Goal: Use online tool/utility

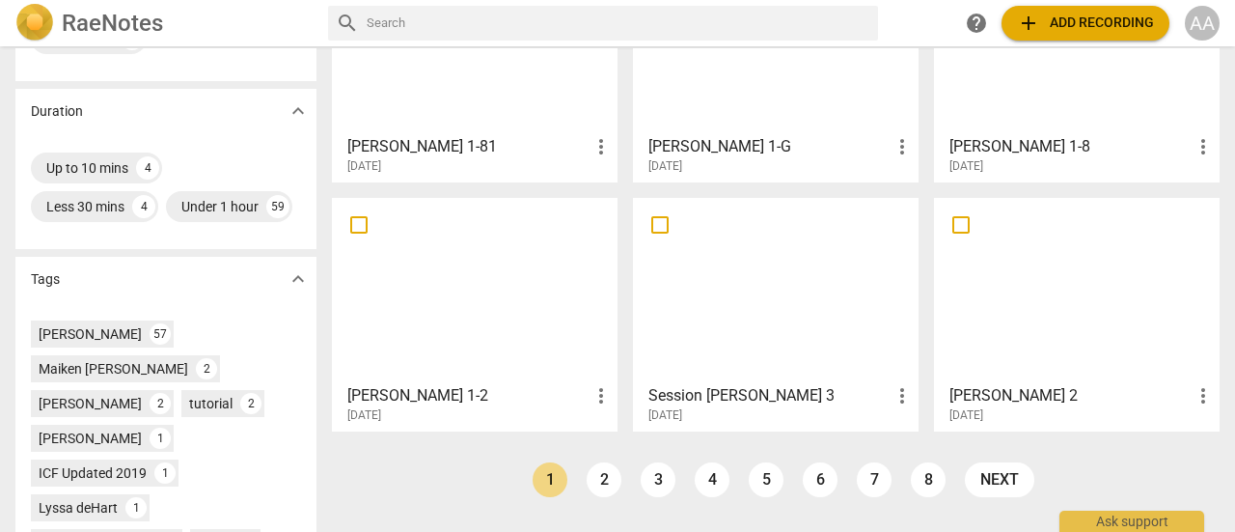
scroll to position [496, 0]
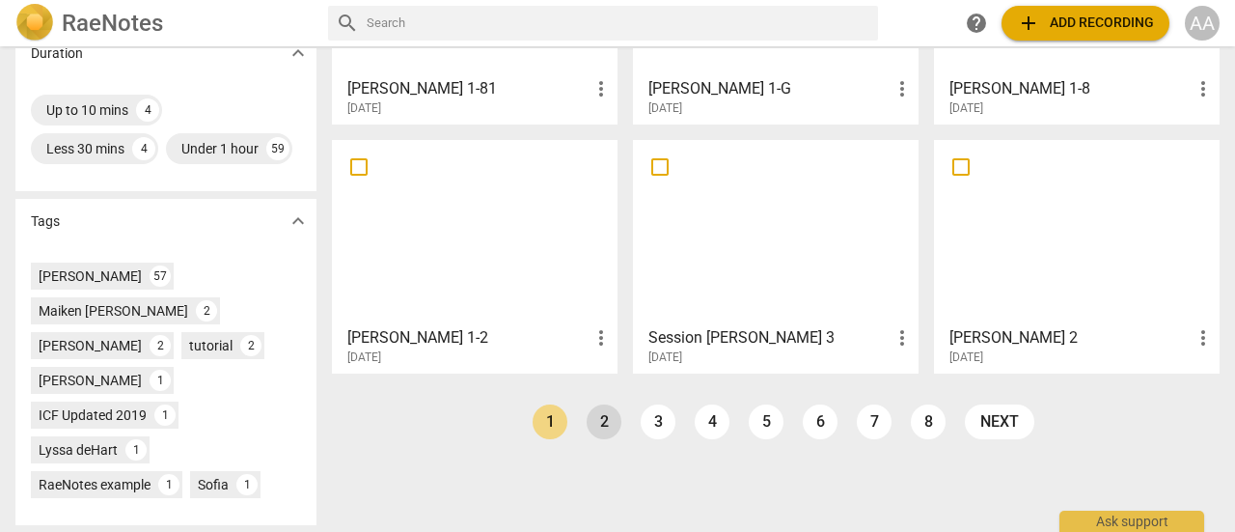
click at [596, 422] on link "2" at bounding box center [604, 421] width 35 height 35
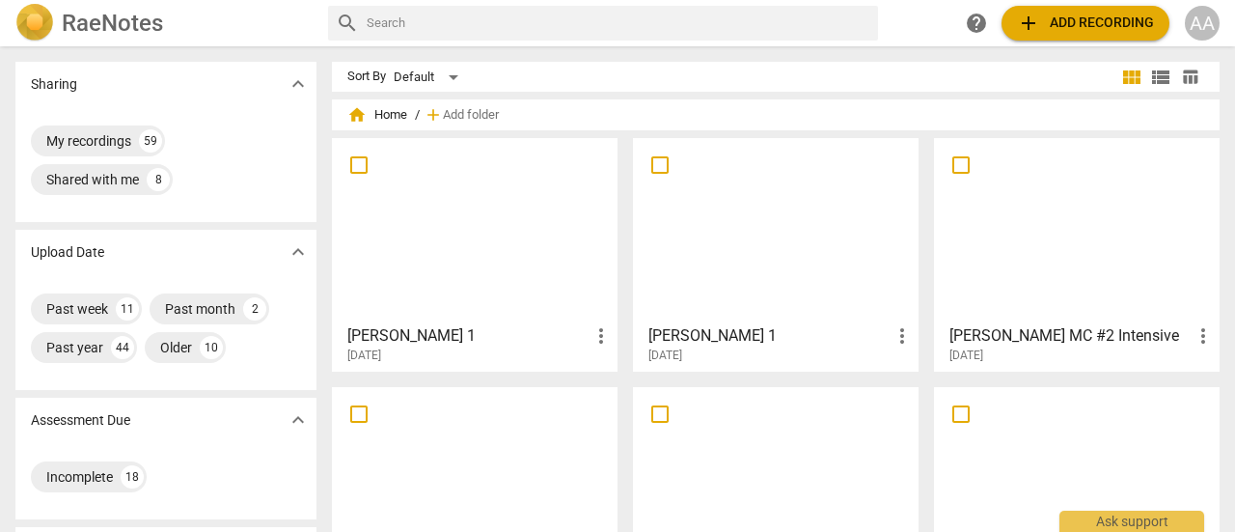
click at [795, 294] on div at bounding box center [776, 230] width 272 height 171
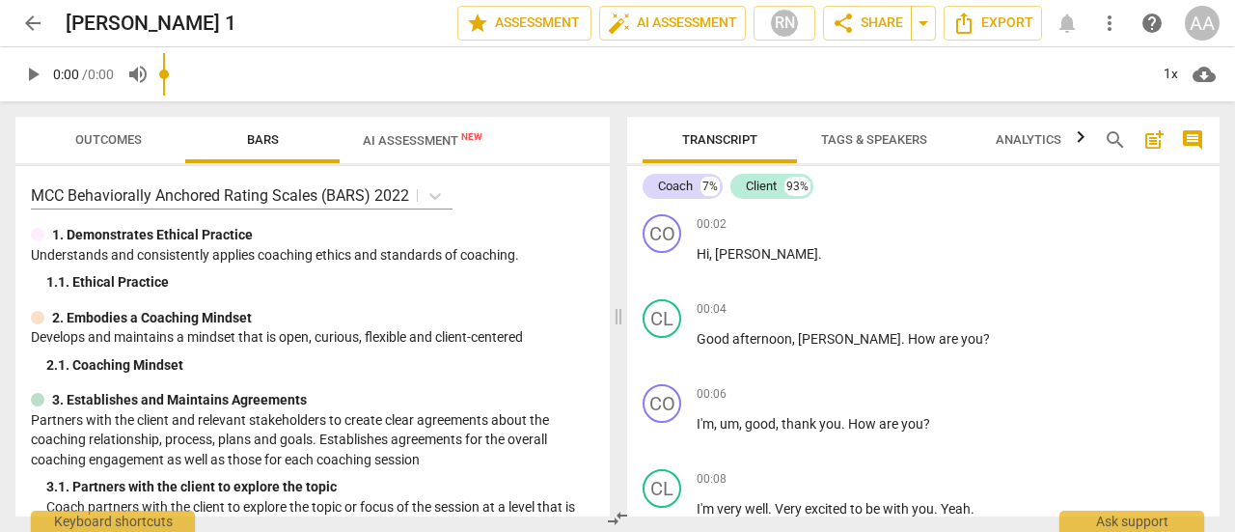
click at [431, 88] on input "range" at bounding box center [655, 74] width 985 height 62
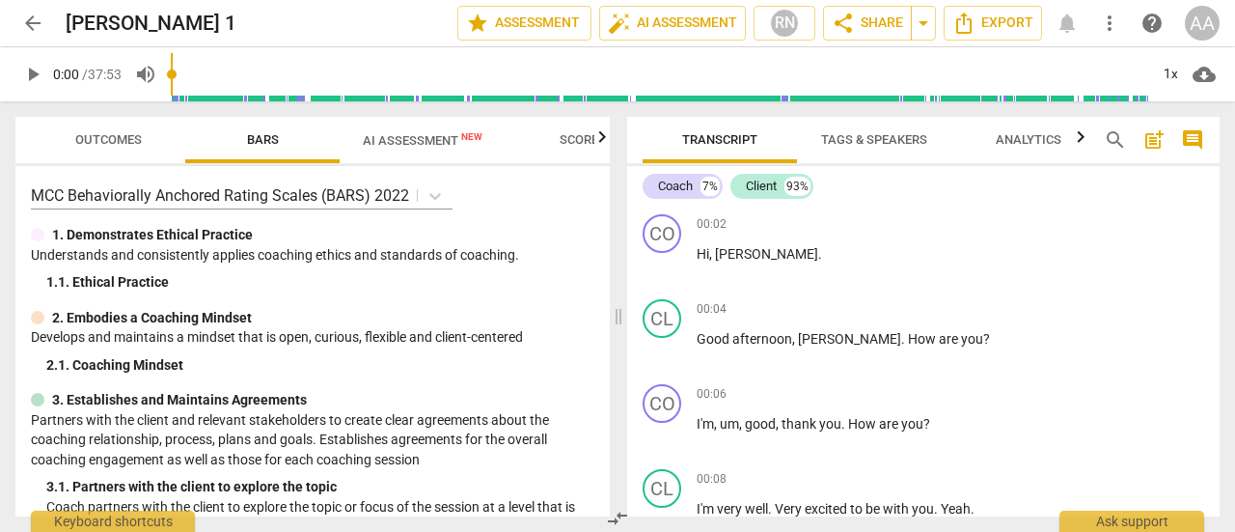
click at [428, 134] on span "AI Assessment New" at bounding box center [423, 140] width 120 height 14
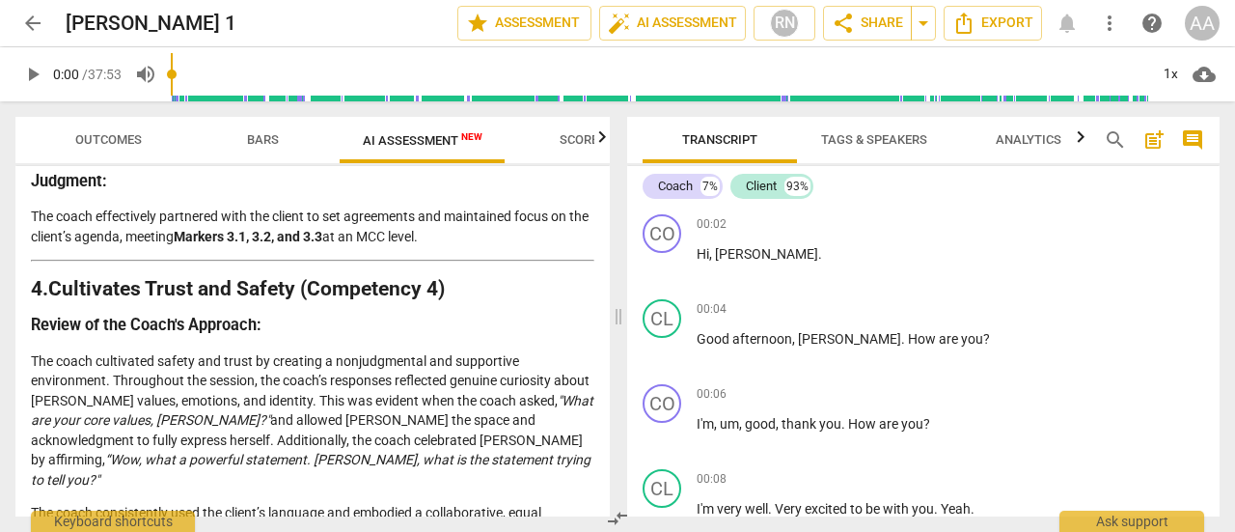
scroll to position [2291, 0]
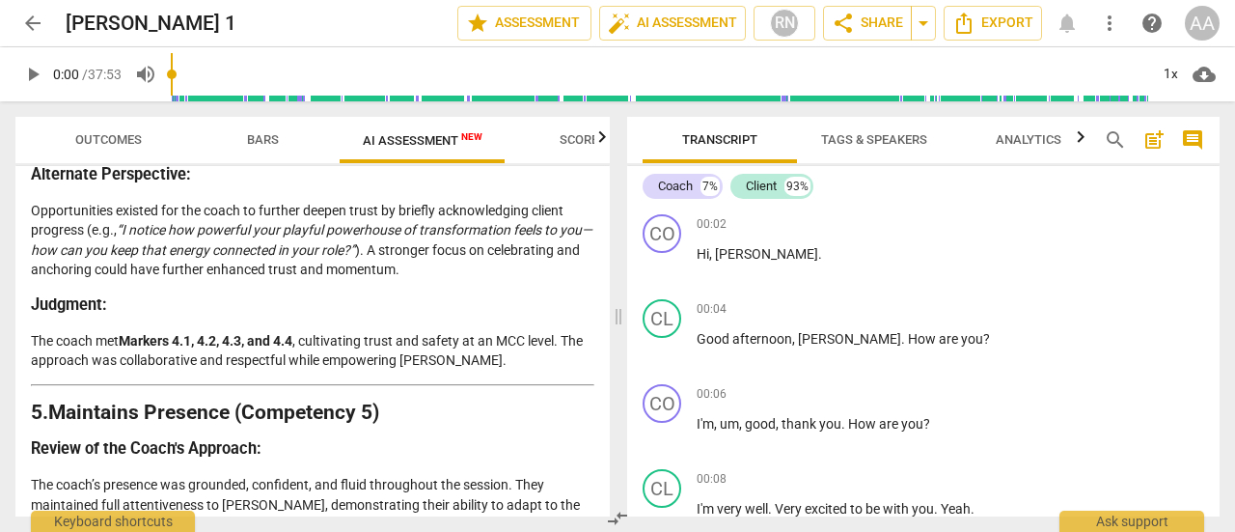
drag, startPoint x: 598, startPoint y: 343, endPoint x: 592, endPoint y: 372, distance: 29.5
click at [592, 372] on div "Disclaimer: AI can make mistakes. Consult a qualified mentor coach before actin…" at bounding box center [312, 341] width 594 height 350
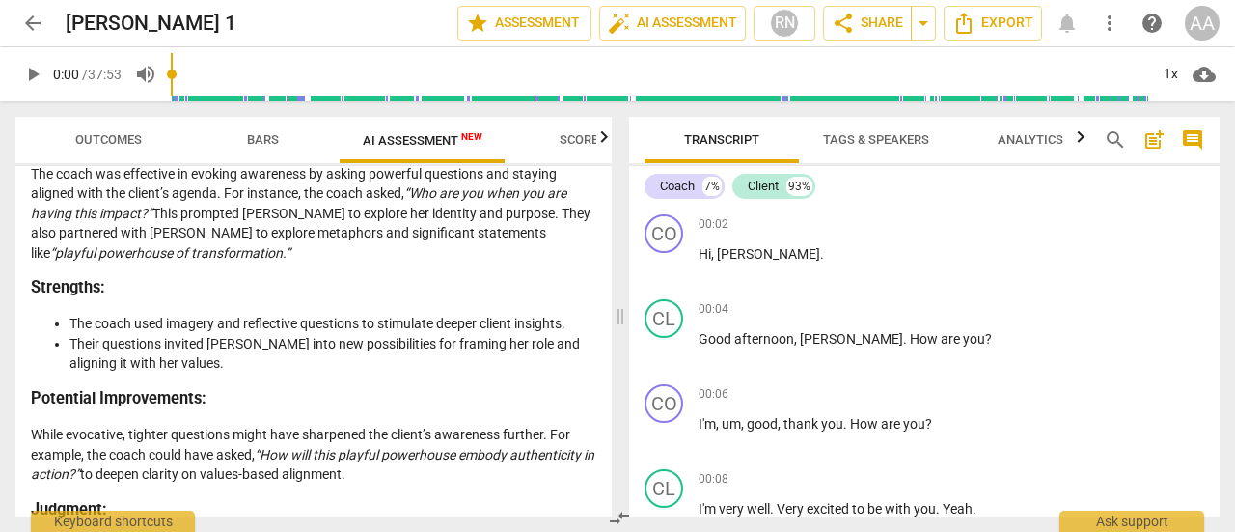
scroll to position [3554, 0]
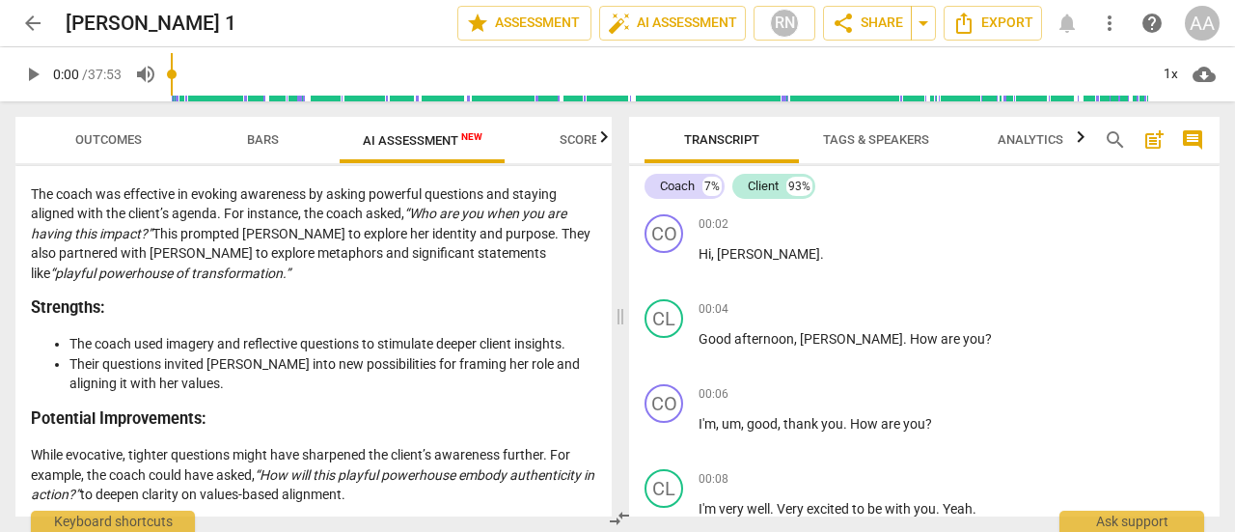
drag, startPoint x: 612, startPoint y: 429, endPoint x: 616, endPoint y: 445, distance: 15.9
click at [616, 445] on div "Outcomes Bars AI Assessment New Scores Disclaimer: AI can make mistakes. Consul…" at bounding box center [617, 316] width 1235 height 430
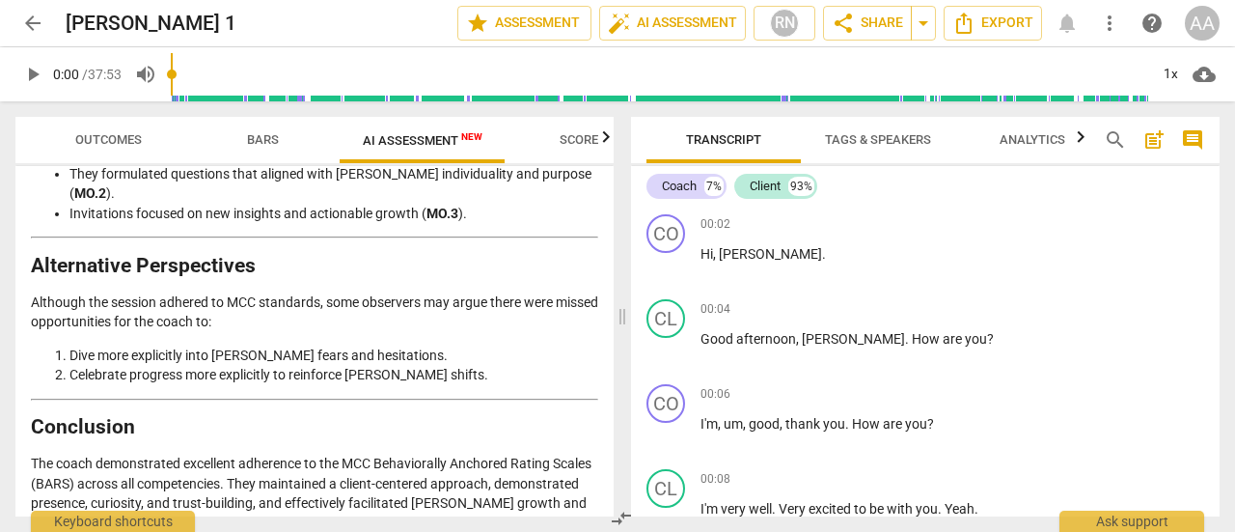
scroll to position [4582, 0]
